Goal: Navigation & Orientation: Find specific page/section

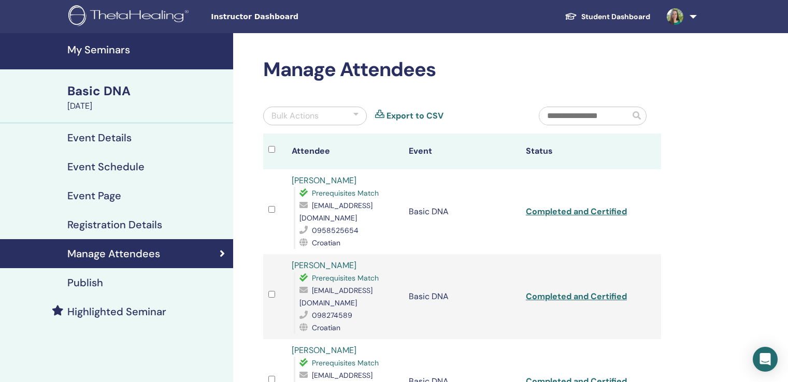
scroll to position [101, 0]
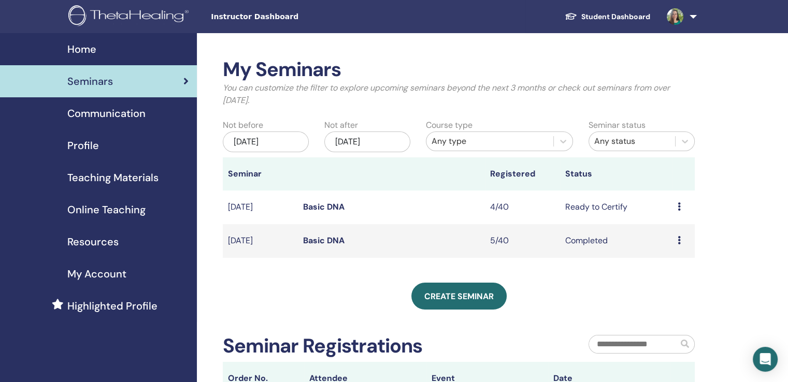
click at [79, 146] on span "Profile" at bounding box center [83, 146] width 32 height 16
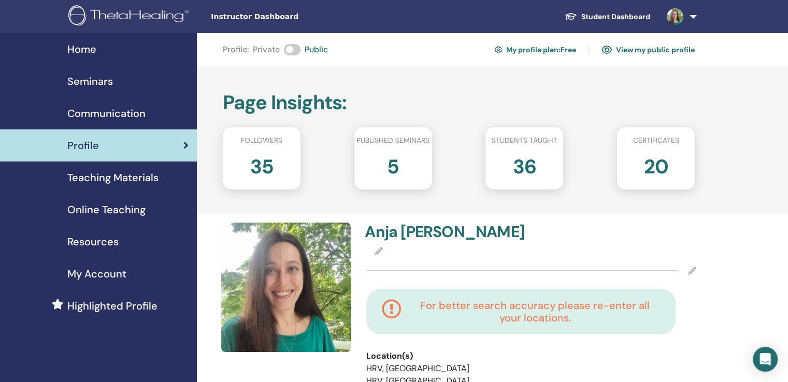
click at [315, 200] on div "Page Insights : Followers 35 Published seminars 5 Students taught 36 Certificat…" at bounding box center [492, 140] width 591 height 148
